Goal: Task Accomplishment & Management: Manage account settings

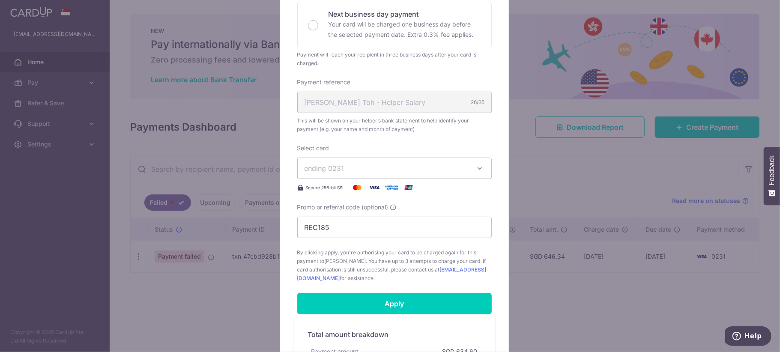
scroll to position [171, 0]
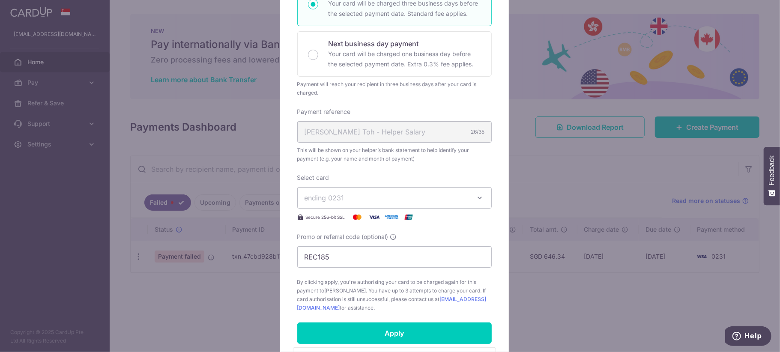
click at [463, 201] on span "ending 0231" at bounding box center [387, 198] width 165 height 10
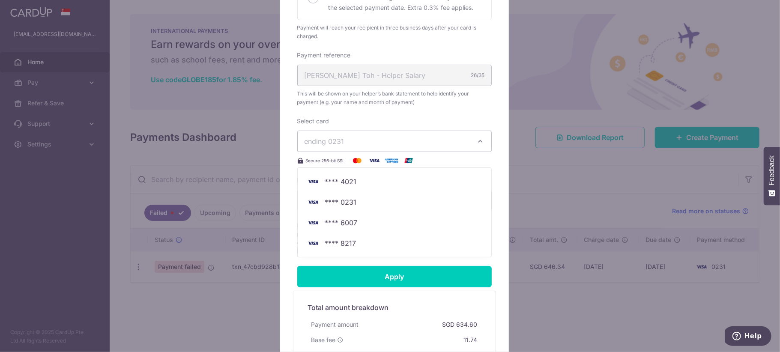
scroll to position [228, 0]
click at [368, 247] on span "**** 8217" at bounding box center [395, 243] width 180 height 10
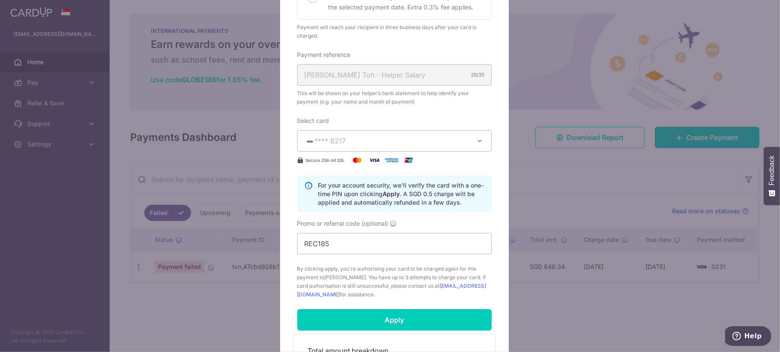
scroll to position [343, 0]
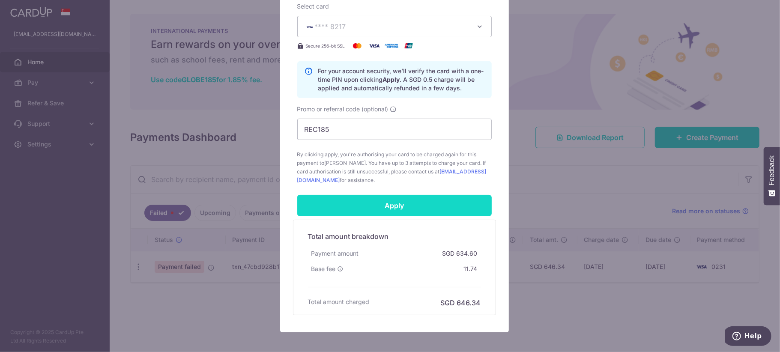
click at [392, 202] on input "Apply" at bounding box center [394, 205] width 194 height 21
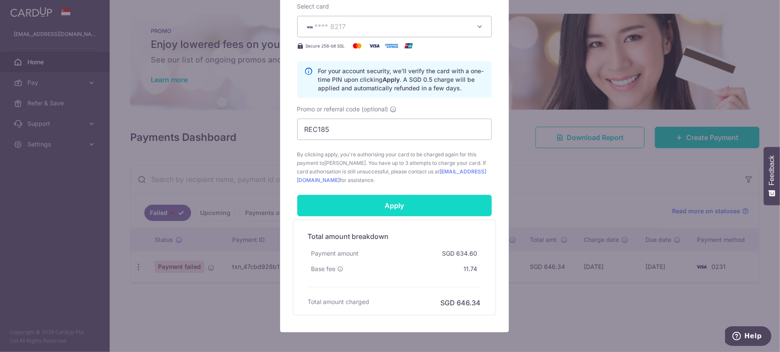
click at [415, 211] on input "Apply" at bounding box center [394, 205] width 194 height 21
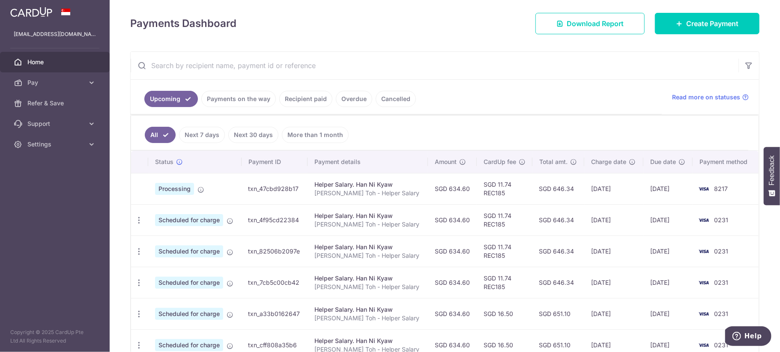
scroll to position [171, 0]
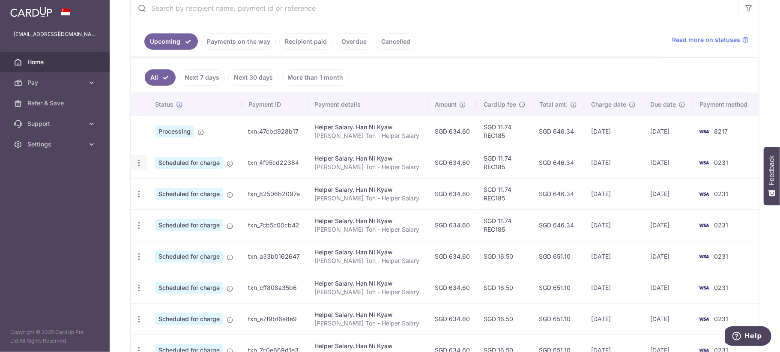
click at [134, 164] on div "Update payment Cancel payment Upload doc" at bounding box center [139, 163] width 16 height 16
click at [139, 164] on icon "button" at bounding box center [139, 163] width 9 height 9
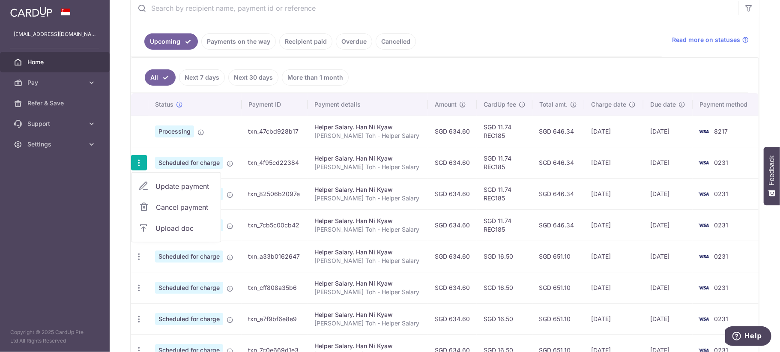
click at [163, 189] on span "Update payment" at bounding box center [185, 186] width 58 height 10
radio input "true"
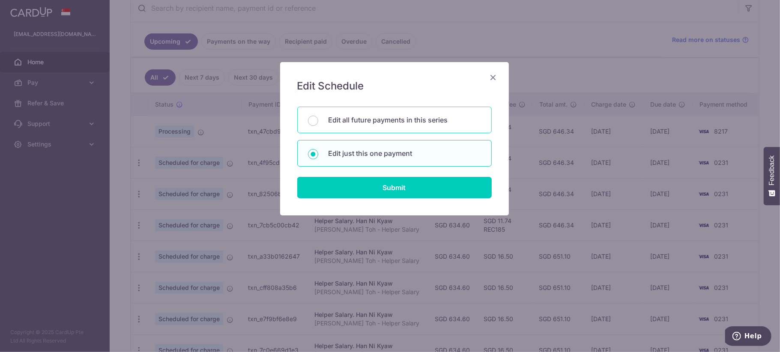
click at [389, 123] on p "Edit all future payments in this series" at bounding box center [405, 120] width 153 height 10
click at [318, 123] on input "Edit all future payments in this series" at bounding box center [313, 121] width 10 height 10
radio input "true"
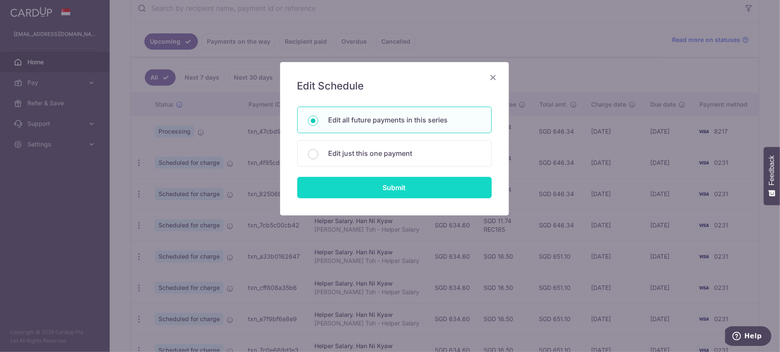
click at [386, 188] on input "Submit" at bounding box center [394, 187] width 194 height 21
radio input "true"
type input "634.60"
type input "[PERSON_NAME] Toh - Helper Salary"
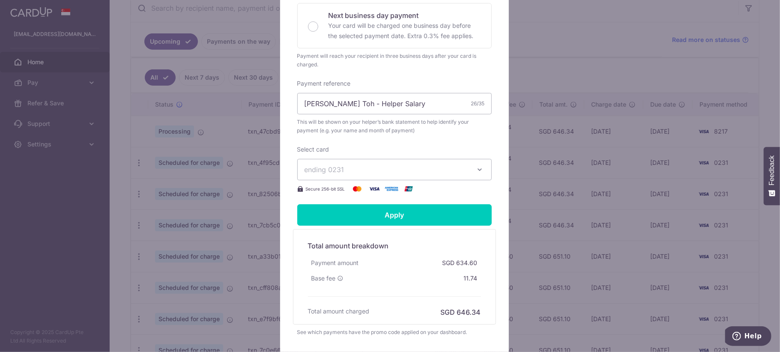
scroll to position [228, 0]
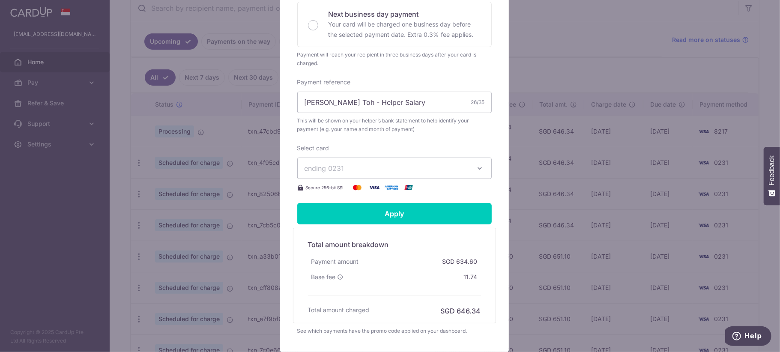
click at [415, 167] on span "ending 0231" at bounding box center [387, 168] width 165 height 10
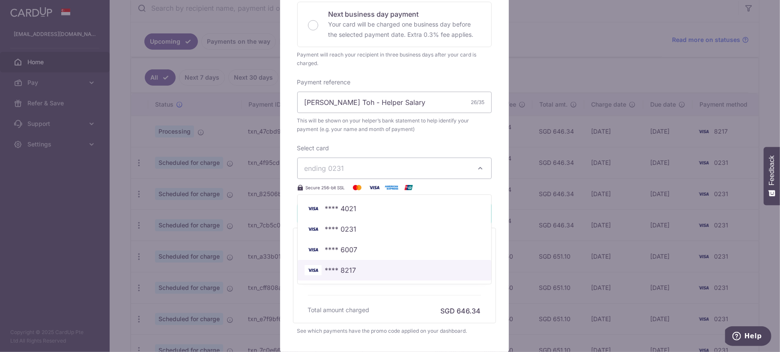
click at [339, 271] on span "**** 8217" at bounding box center [340, 270] width 31 height 10
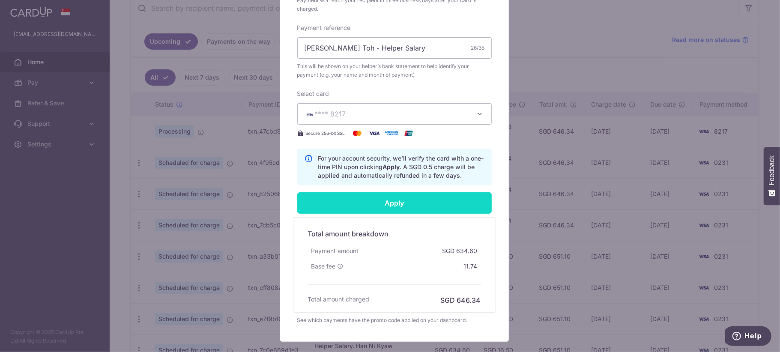
scroll to position [285, 0]
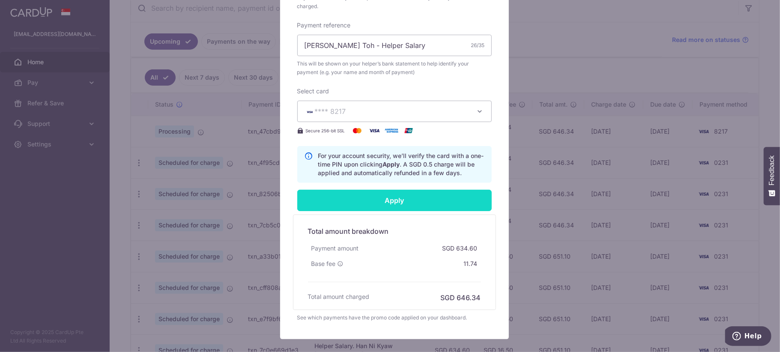
click at [412, 194] on input "Apply" at bounding box center [394, 200] width 194 height 21
click at [405, 200] on input "Apply" at bounding box center [394, 200] width 194 height 21
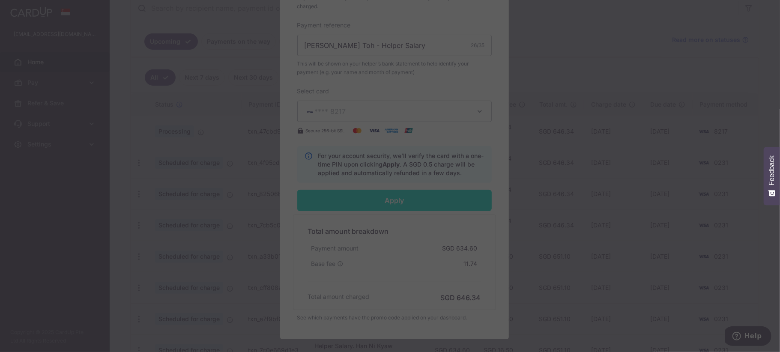
type input "Successfully Applied"
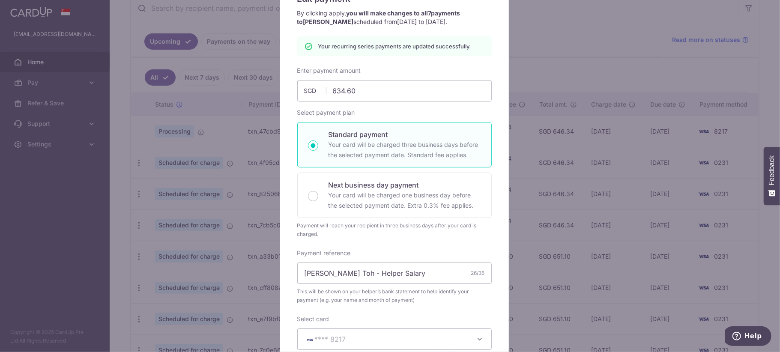
scroll to position [0, 0]
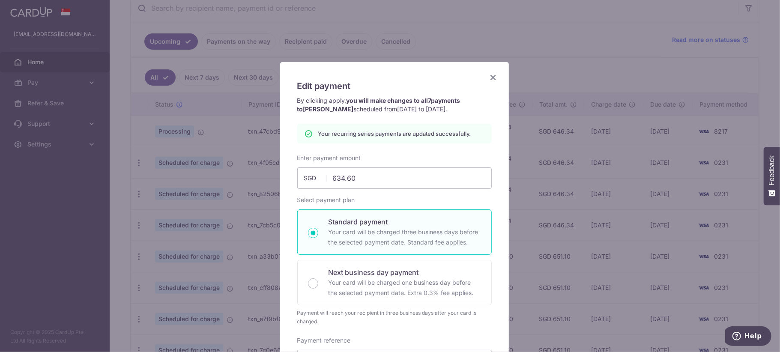
click at [488, 79] on icon "Close" at bounding box center [493, 77] width 10 height 11
